Goal: Answer question/provide support: Share knowledge or assist other users

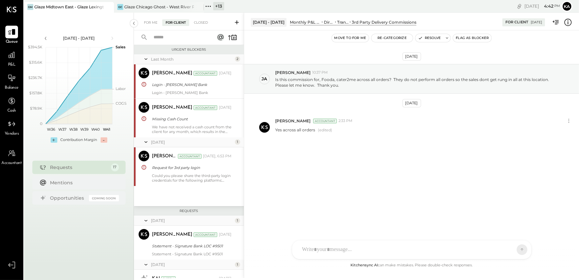
scroll to position [424, 0]
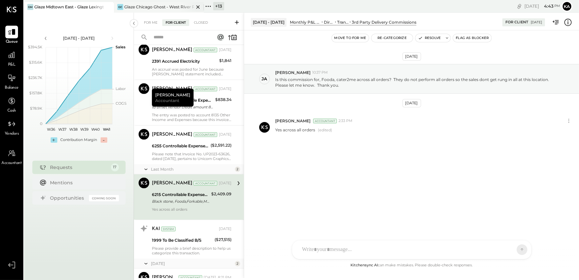
click at [153, 6] on div "Glaze Chicago Ghost - West River Rice LLC" at bounding box center [159, 7] width 70 height 6
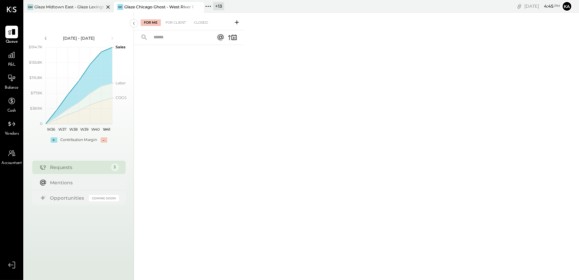
click at [108, 6] on icon at bounding box center [108, 7] width 8 height 8
click at [11, 60] on div at bounding box center [11, 55] width 13 height 13
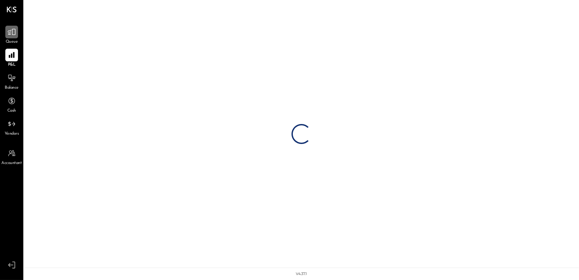
click at [11, 35] on icon at bounding box center [11, 32] width 9 height 9
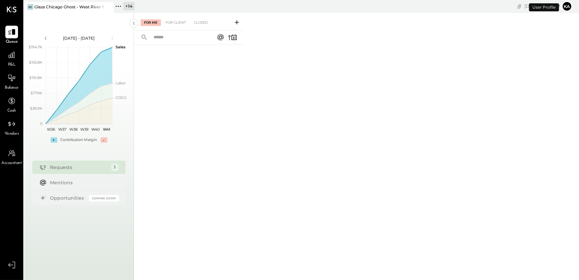
click at [237, 22] on icon at bounding box center [237, 22] width 4 height 4
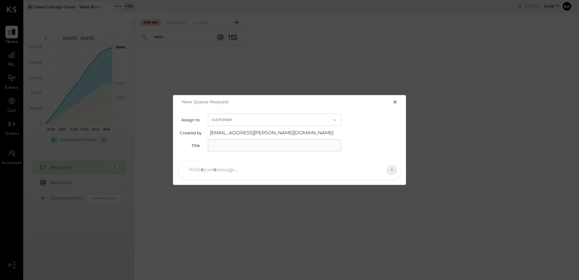
click at [299, 146] on input "text" at bounding box center [274, 145] width 133 height 12
type input "**********"
drag, startPoint x: 218, startPoint y: 172, endPoint x: 223, endPoint y: 172, distance: 5.0
click at [218, 172] on div at bounding box center [283, 170] width 197 height 15
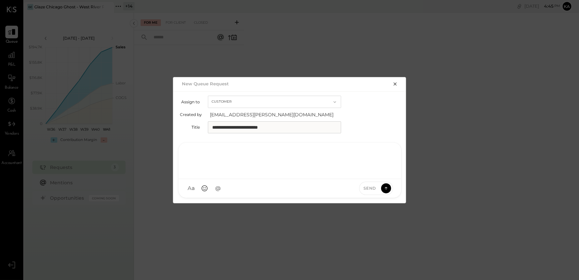
paste div
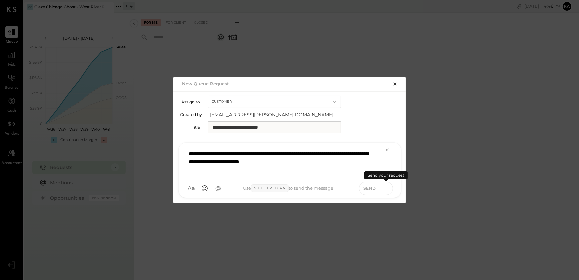
click at [386, 187] on icon at bounding box center [386, 188] width 6 height 7
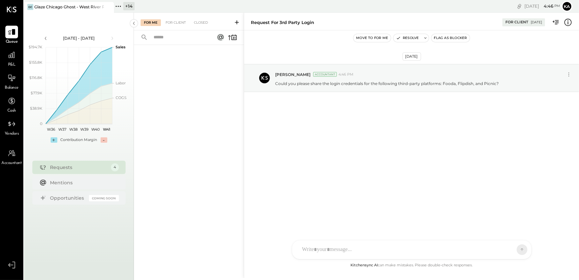
click at [455, 38] on button "Flag as Blocker" at bounding box center [450, 38] width 38 height 8
click at [178, 22] on div "For Client" at bounding box center [175, 22] width 27 height 7
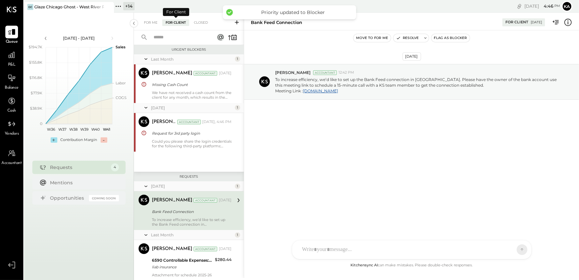
scroll to position [20, 0]
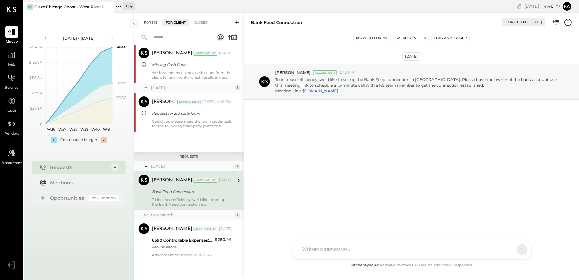
click at [157, 21] on div "For Me" at bounding box center [151, 22] width 20 height 7
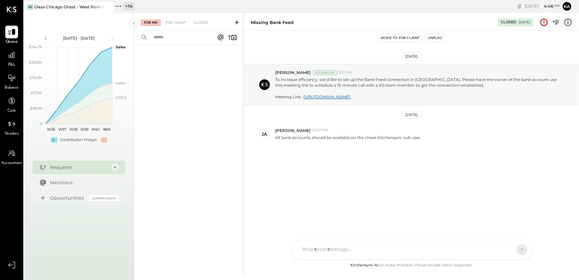
click at [236, 23] on icon at bounding box center [237, 22] width 4 height 4
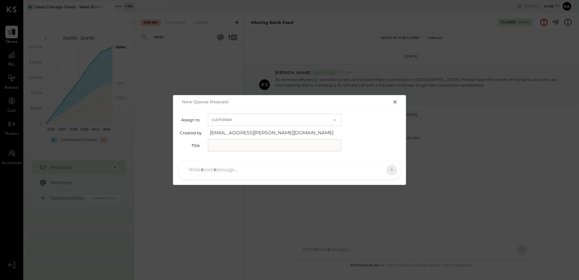
click at [217, 168] on div at bounding box center [283, 170] width 197 height 15
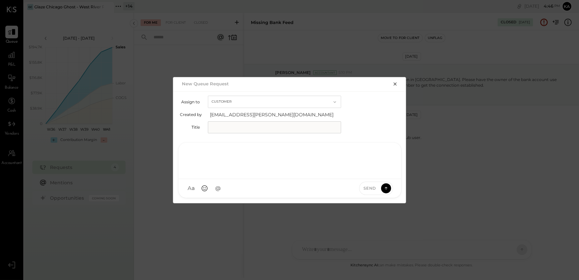
paste div
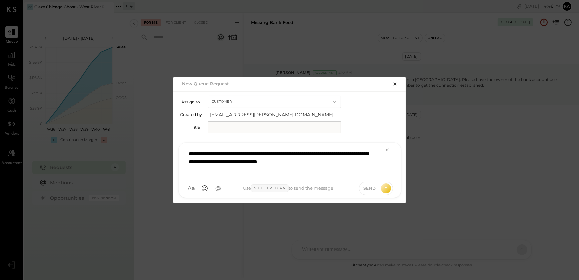
click at [239, 127] on input "text" at bounding box center [274, 127] width 133 height 12
type input "**********"
click at [386, 186] on icon at bounding box center [386, 188] width 6 height 7
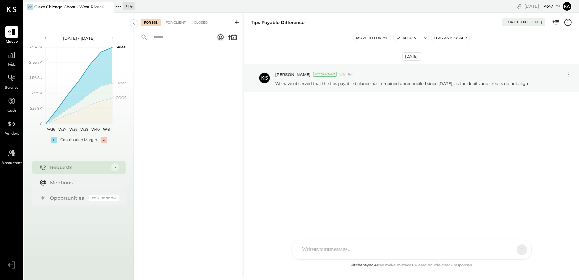
click at [237, 22] on icon at bounding box center [237, 22] width 4 height 4
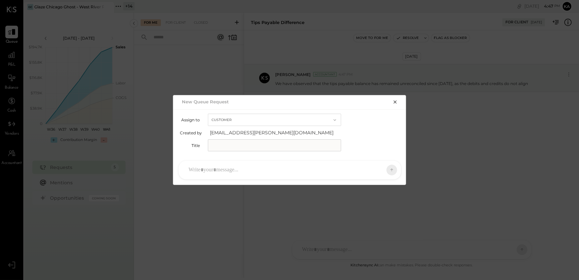
click at [238, 143] on input "text" at bounding box center [274, 145] width 133 height 12
type input "**********"
click at [244, 171] on div at bounding box center [283, 170] width 197 height 15
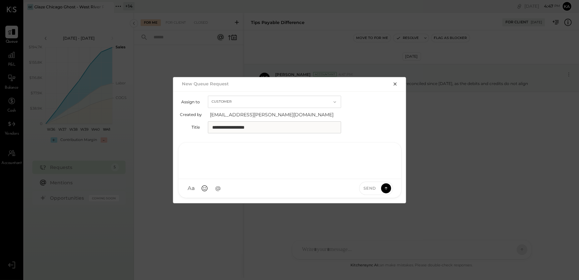
paste div
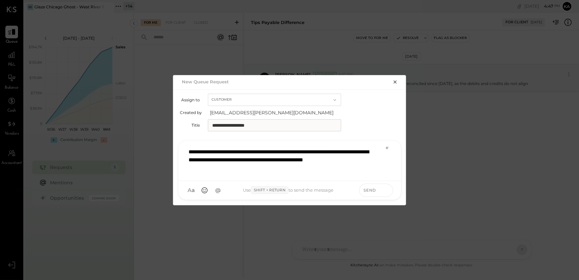
click at [387, 190] on icon at bounding box center [386, 190] width 6 height 7
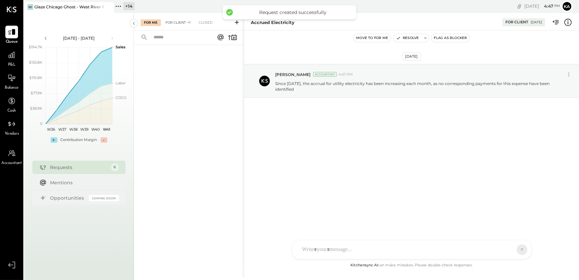
click at [182, 23] on div "For Client +1" at bounding box center [178, 22] width 32 height 7
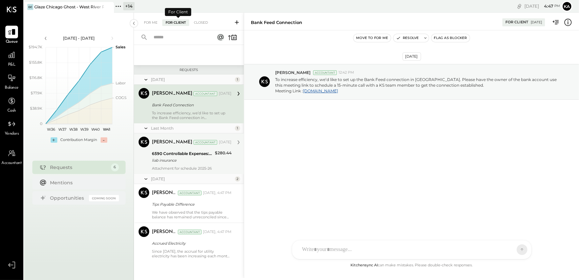
scroll to position [107, 0]
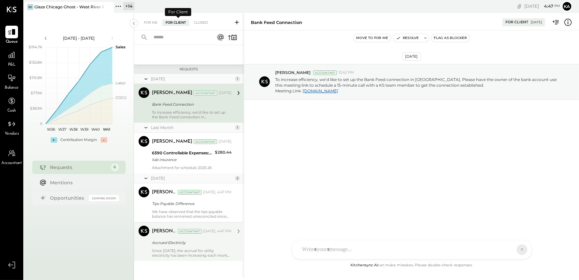
click at [191, 244] on div "Accrued Electricity" at bounding box center [191, 242] width 78 height 7
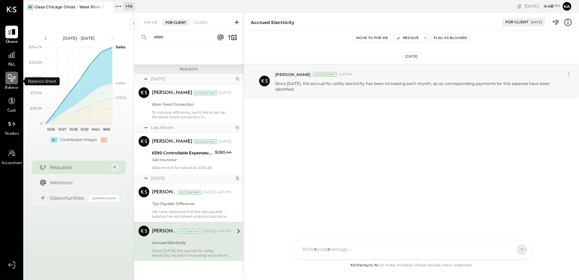
click at [9, 77] on icon at bounding box center [11, 78] width 9 height 9
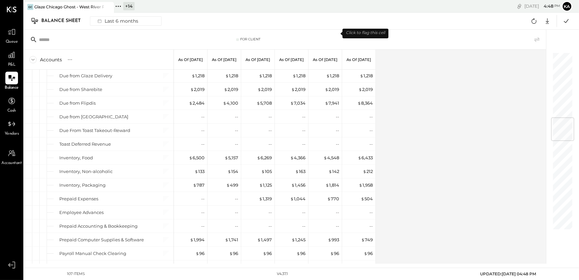
scroll to position [545, 0]
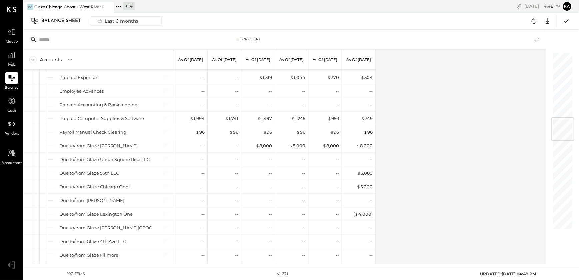
click at [411, 192] on div "Accounts S GL As of [DATE] As of [DATE] As of [DATE] As of [DATE] As of [DATE] …" at bounding box center [285, 157] width 523 height 214
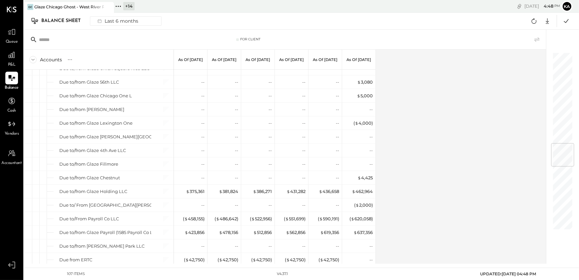
scroll to position [757, 0]
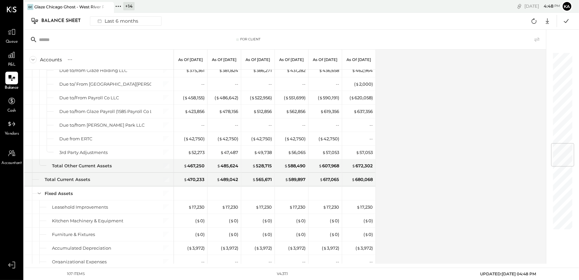
click at [379, 168] on div "Accounts S GL As of [DATE] As of [DATE] As of [DATE] As of [DATE] As of [DATE] …" at bounding box center [285, 157] width 523 height 214
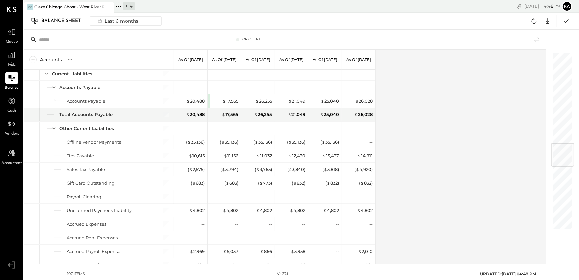
scroll to position [1082, 0]
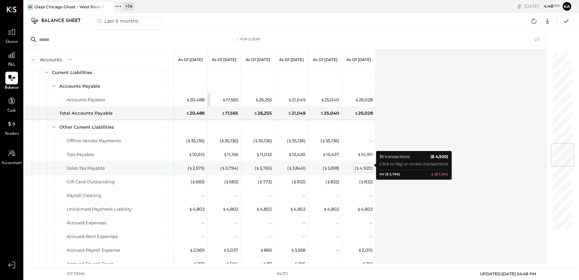
click at [366, 165] on div "( $ 4,920 )" at bounding box center [363, 168] width 18 height 6
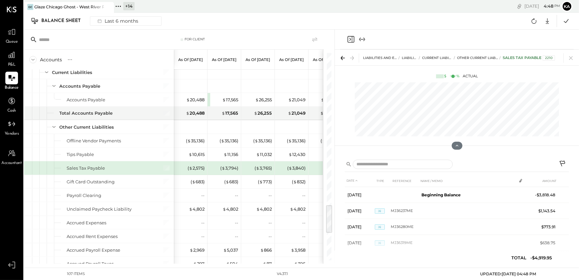
click at [266, 21] on div "Balance Sheet Last 6 months Google Sheets Excel" at bounding box center [301, 21] width 555 height 17
click at [9, 79] on icon at bounding box center [11, 78] width 9 height 9
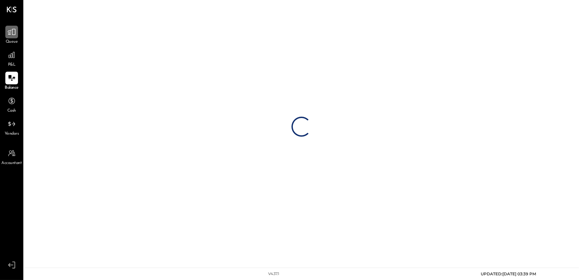
click at [12, 32] on icon at bounding box center [11, 32] width 9 height 9
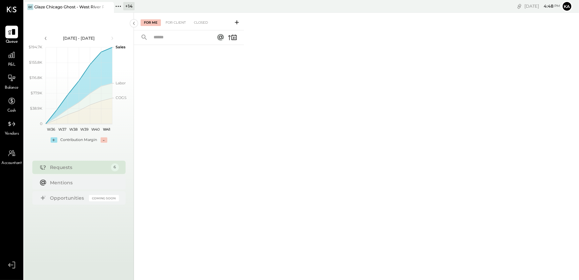
click at [235, 23] on icon at bounding box center [236, 22] width 7 height 7
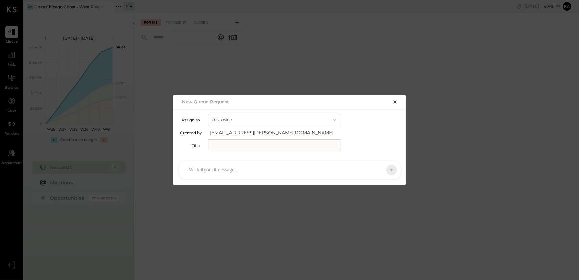
click at [260, 144] on input "text" at bounding box center [274, 145] width 133 height 12
type input "**********"
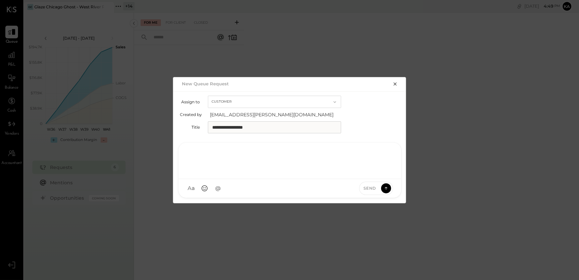
click at [224, 173] on div at bounding box center [289, 160] width 209 height 27
paste div
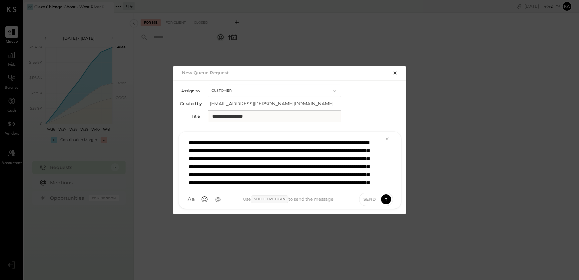
scroll to position [1, 0]
click at [367, 180] on div "**********" at bounding box center [289, 160] width 208 height 50
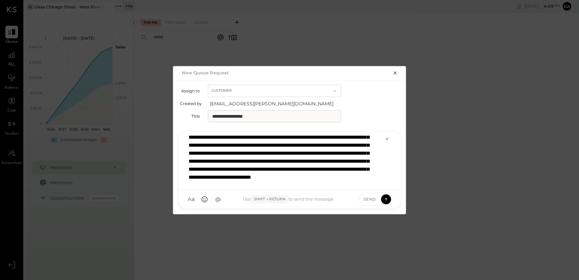
scroll to position [24, 0]
drag, startPoint x: 386, startPoint y: 198, endPoint x: 335, endPoint y: 159, distance: 63.9
click at [335, 159] on div "KP [PERSON_NAME] TP [PERSON_NAME] MC [PERSON_NAME] [PERSON_NAME] [PERSON_NAME] …" at bounding box center [289, 170] width 223 height 78
click at [268, 114] on input "**********" at bounding box center [274, 116] width 133 height 12
type input "**********"
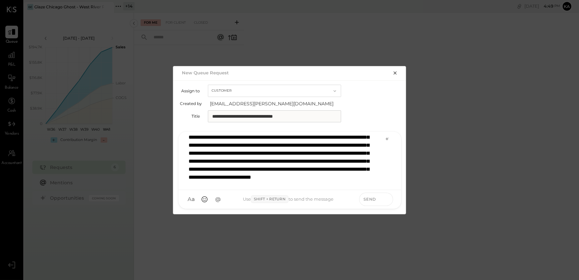
click at [386, 197] on icon at bounding box center [386, 198] width 6 height 7
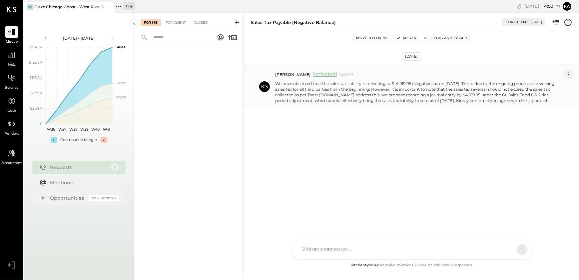
click at [568, 74] on icon at bounding box center [568, 74] width 7 height 7
click at [557, 85] on button "Edit Message" at bounding box center [552, 85] width 43 height 11
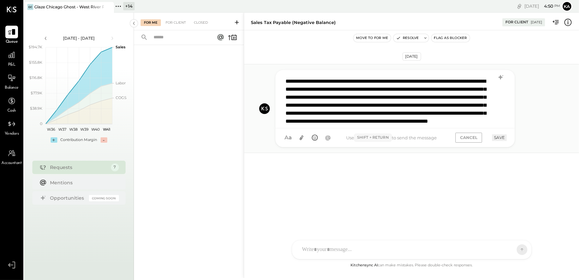
click at [451, 112] on div "**********" at bounding box center [394, 99] width 225 height 50
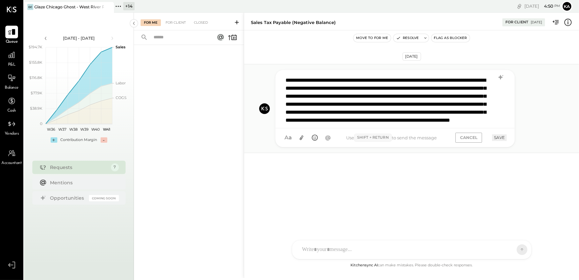
click at [468, 117] on div "**********" at bounding box center [394, 98] width 225 height 50
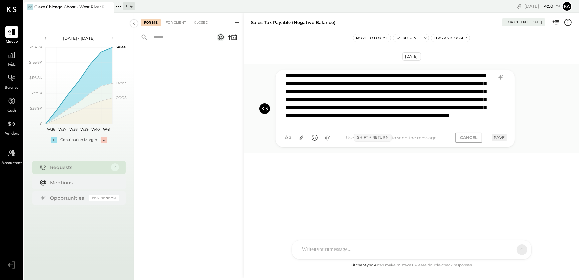
scroll to position [16, 0]
click at [502, 138] on button "SAVE" at bounding box center [499, 137] width 15 height 6
